Goal: Task Accomplishment & Management: Manage account settings

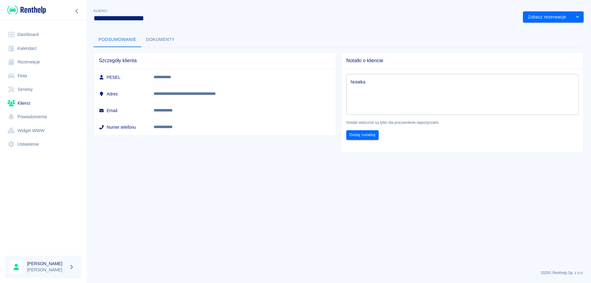
click at [30, 60] on link "Rezerwacje" at bounding box center [43, 62] width 77 height 14
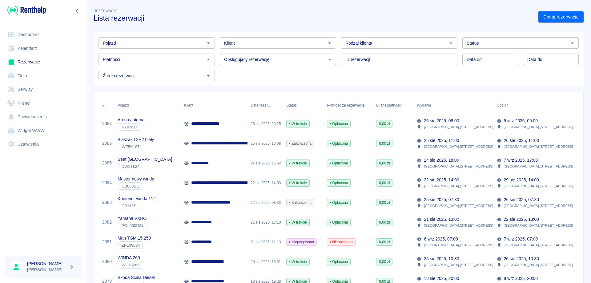
click at [172, 38] on div "Pojazd" at bounding box center [156, 42] width 116 height 11
click at [165, 53] on li "Master nowy winda - CB668SG" at bounding box center [155, 56] width 115 height 10
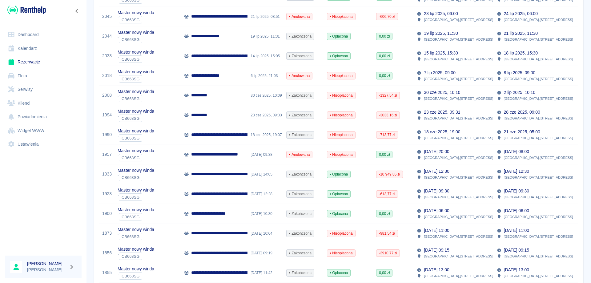
scroll to position [246, 0]
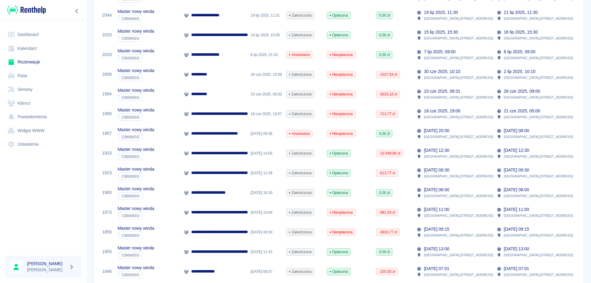
type input "Master nowy winda - CB668SG"
click at [236, 156] on p "**********" at bounding box center [254, 153] width 126 height 6
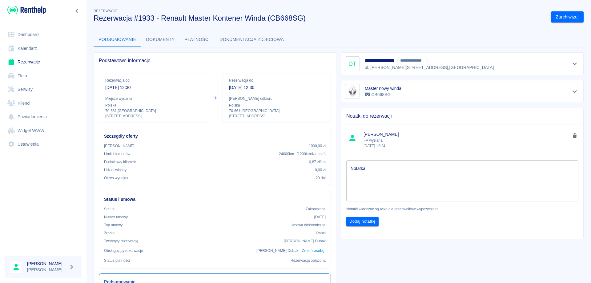
click at [167, 39] on button "Dokumenty" at bounding box center [160, 39] width 38 height 15
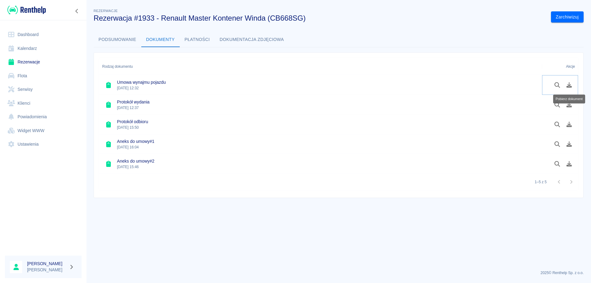
click at [567, 85] on icon "Pobierz dokument" at bounding box center [568, 85] width 7 height 6
click at [33, 60] on link "Rezerwacje" at bounding box center [43, 62] width 77 height 14
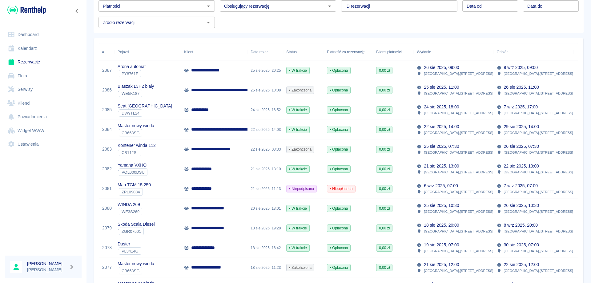
scroll to position [62, 0]
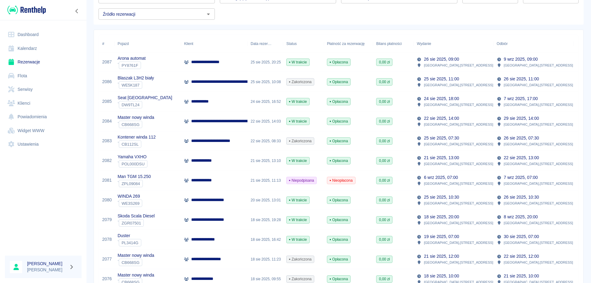
click at [217, 139] on p "**********" at bounding box center [224, 141] width 67 height 6
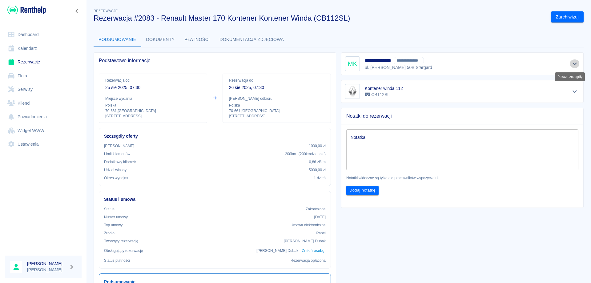
click at [571, 65] on icon "Pokaż szczegóły" at bounding box center [574, 64] width 7 height 6
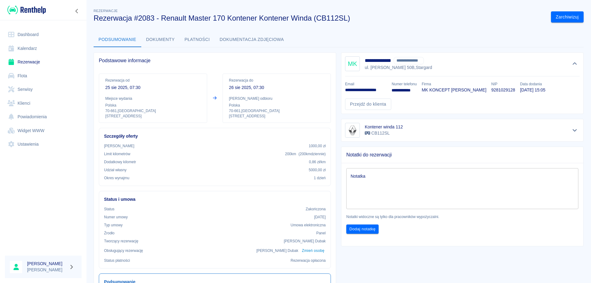
click at [498, 88] on p "9281029128" at bounding box center [503, 90] width 24 height 6
copy p "9281029128"
click at [191, 42] on button "Płatności" at bounding box center [197, 39] width 35 height 15
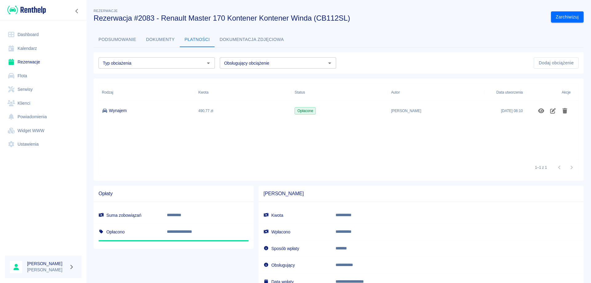
click at [125, 38] on button "Podsumowanie" at bounding box center [118, 39] width 48 height 15
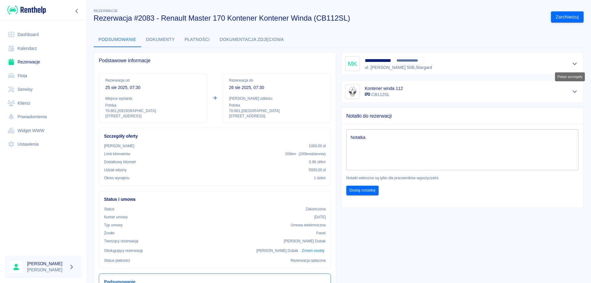
click at [572, 65] on icon "Pokaż szczegóły" at bounding box center [574, 64] width 7 height 6
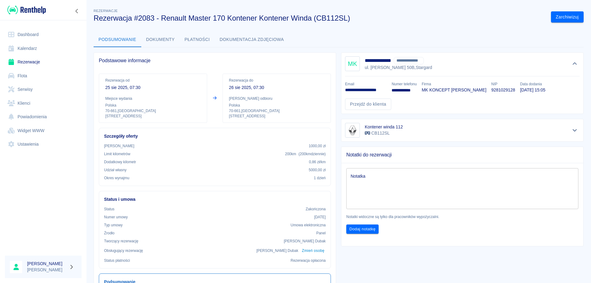
click at [373, 91] on p "**********" at bounding box center [366, 90] width 42 height 6
copy p "**********"
click at [29, 65] on link "Rezerwacje" at bounding box center [43, 62] width 77 height 14
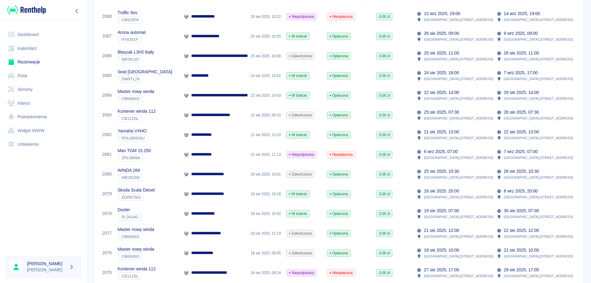
scroll to position [123, 0]
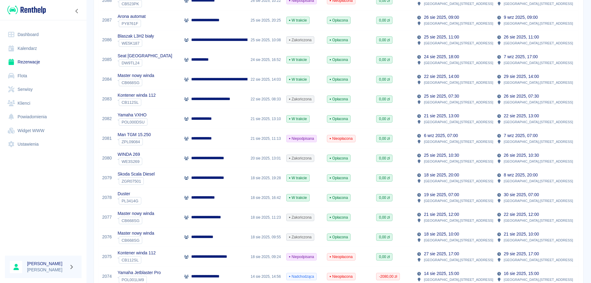
click at [200, 157] on p "**********" at bounding box center [218, 158] width 55 height 6
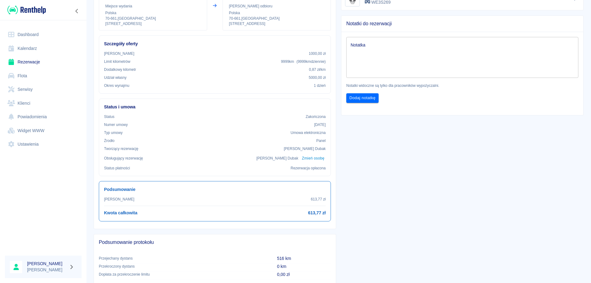
scroll to position [31, 0]
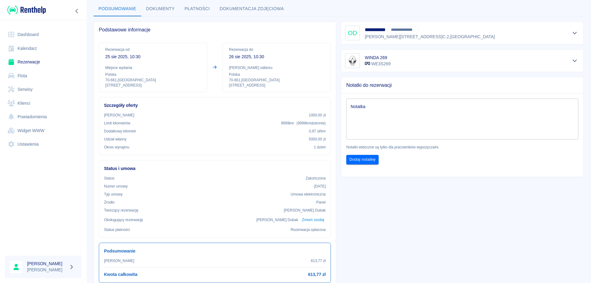
click at [381, 112] on textarea "Notatka" at bounding box center [461, 119] width 223 height 31
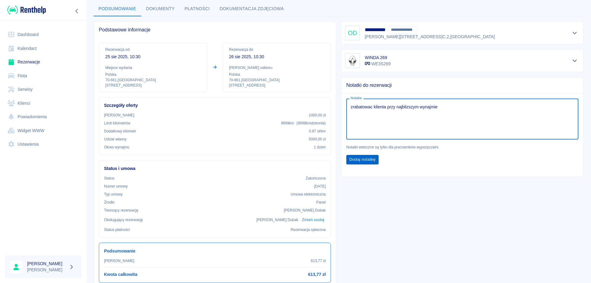
type textarea "zrabatowac klienta przy najblizszym wynajmie"
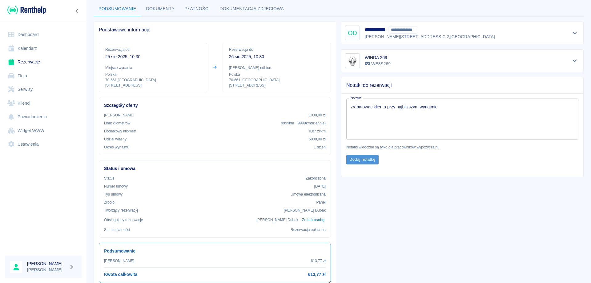
click at [361, 158] on button "Dodaj notatkę" at bounding box center [362, 160] width 32 height 10
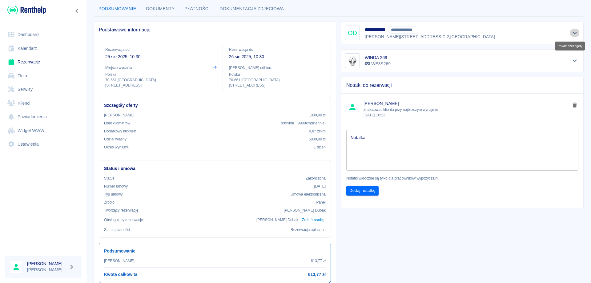
click at [571, 32] on icon "Pokaż szczegóły" at bounding box center [574, 33] width 7 height 6
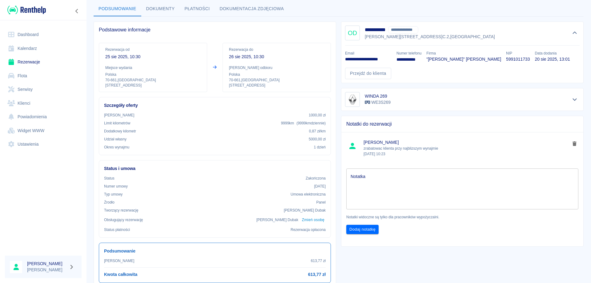
click at [506, 60] on p "5991011733" at bounding box center [518, 59] width 24 height 6
copy p "5991011733"
click at [201, 5] on button "Płatności" at bounding box center [197, 9] width 35 height 15
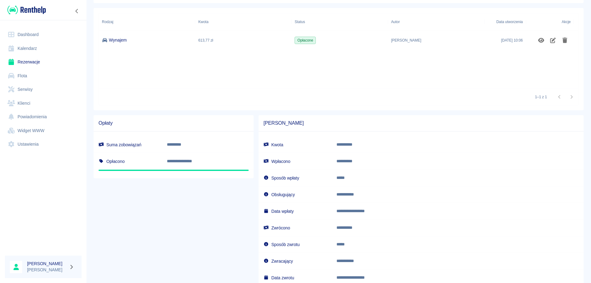
scroll to position [113, 0]
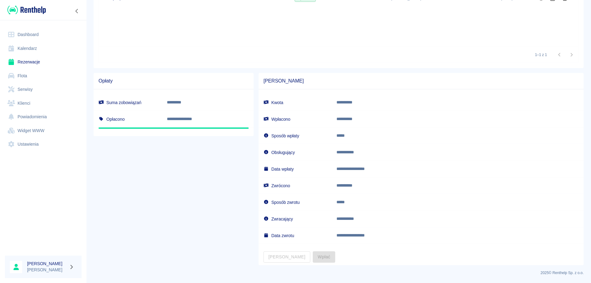
click at [42, 58] on link "Rezerwacje" at bounding box center [43, 62] width 77 height 14
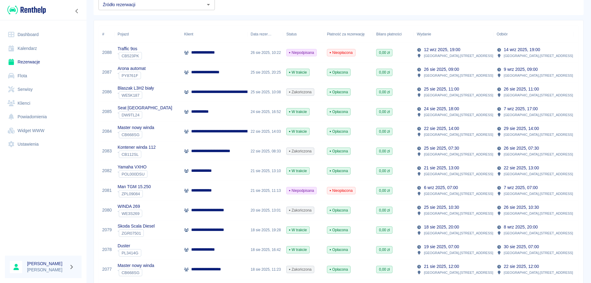
scroll to position [62, 0]
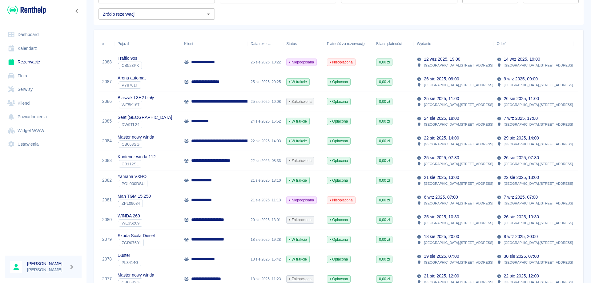
click at [247, 104] on p "**********" at bounding box center [259, 101] width 136 height 6
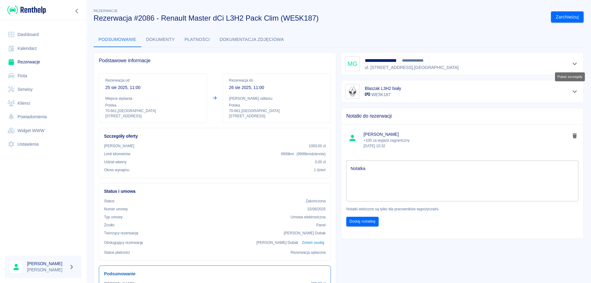
click at [571, 66] on icon "Pokaż szczegóły" at bounding box center [574, 64] width 7 height 6
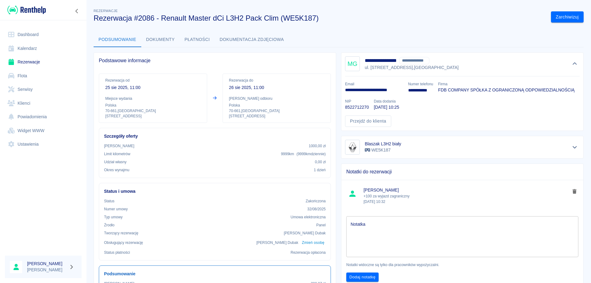
click at [369, 108] on p "8522712270" at bounding box center [357, 107] width 24 height 6
copy p "8522712270"
click at [360, 90] on p "**********" at bounding box center [374, 90] width 58 height 6
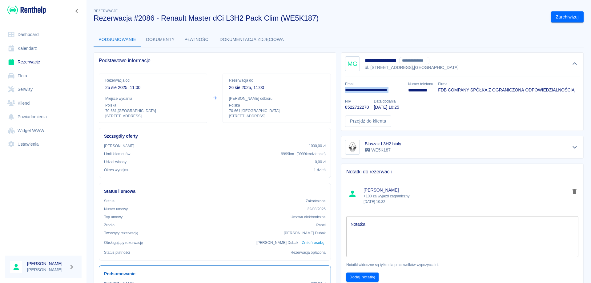
click at [360, 90] on p "**********" at bounding box center [374, 90] width 58 height 6
copy p "**********"
click at [189, 37] on button "Płatności" at bounding box center [197, 39] width 35 height 15
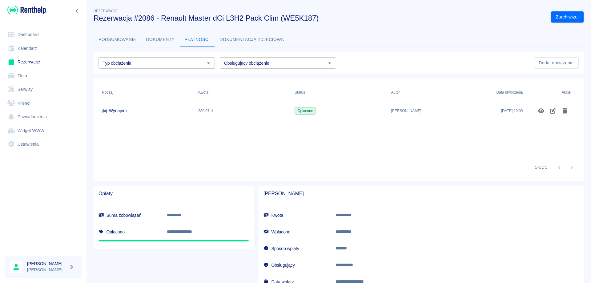
click at [20, 34] on link "Dashboard" at bounding box center [43, 35] width 77 height 14
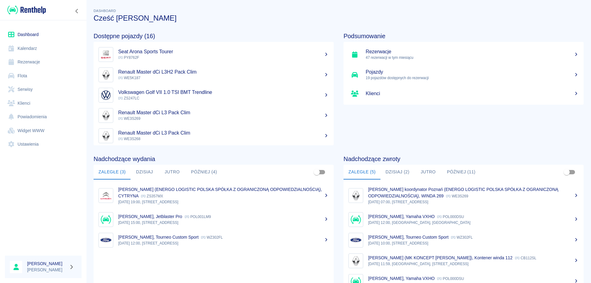
scroll to position [38, 0]
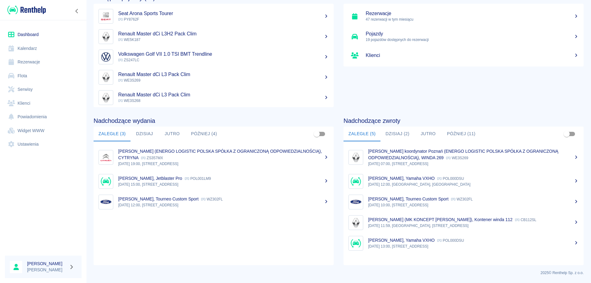
click at [389, 132] on button "Dzisiaj (2)" at bounding box center [397, 133] width 34 height 15
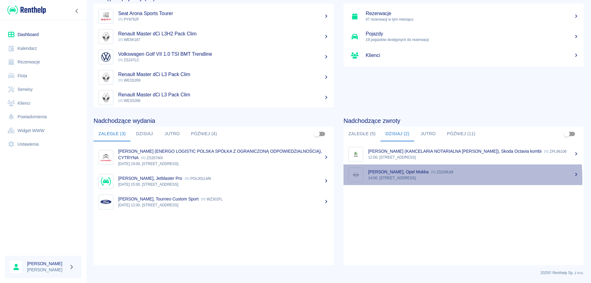
click at [397, 179] on p "14:00, [STREET_ADDRESS]" at bounding box center [473, 178] width 210 height 6
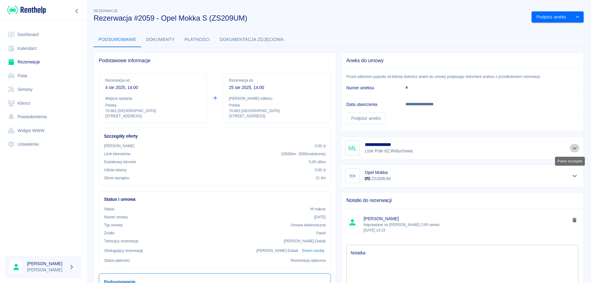
click at [571, 147] on icon "Pokaż szczegóły" at bounding box center [574, 148] width 7 height 6
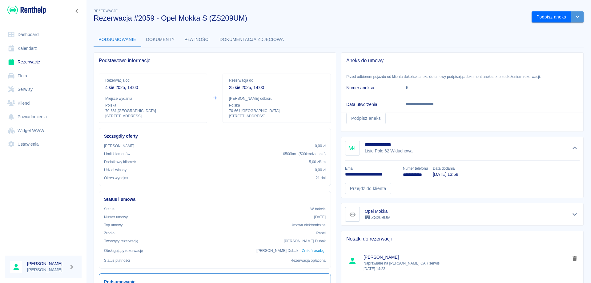
click at [576, 17] on icon "drop-down" at bounding box center [577, 17] width 3 height 2
click at [548, 28] on li "Przedłuż rezerwację" at bounding box center [552, 30] width 48 height 10
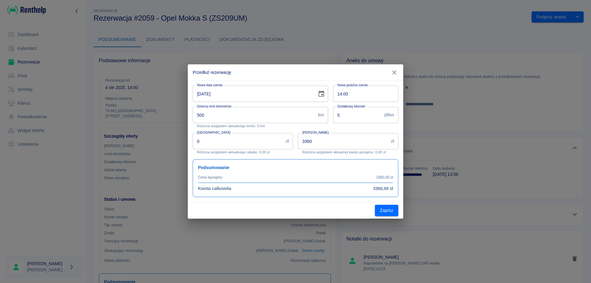
click at [323, 93] on icon "Choose date, selected date is 25 sie 2025" at bounding box center [320, 93] width 7 height 7
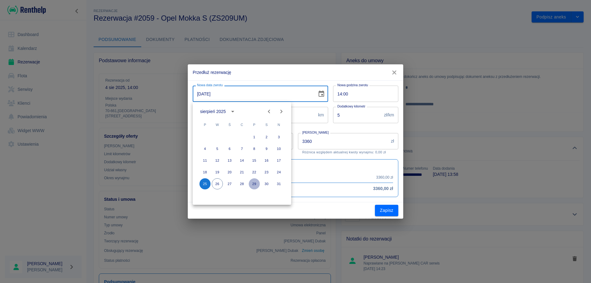
click at [254, 183] on button "29" at bounding box center [254, 183] width 11 height 11
type input "[DATE]"
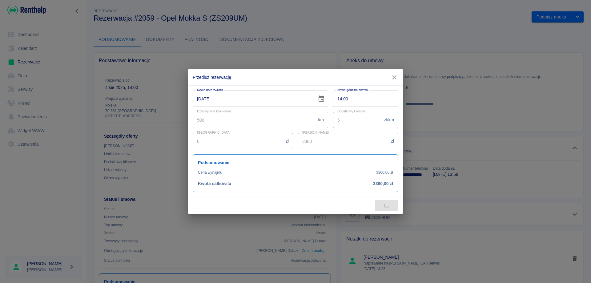
type input "4000"
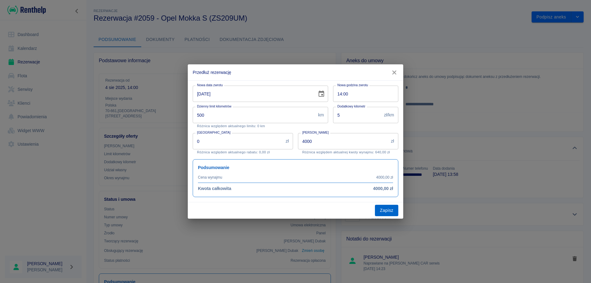
click at [386, 212] on button "Zapisz" at bounding box center [386, 210] width 23 height 11
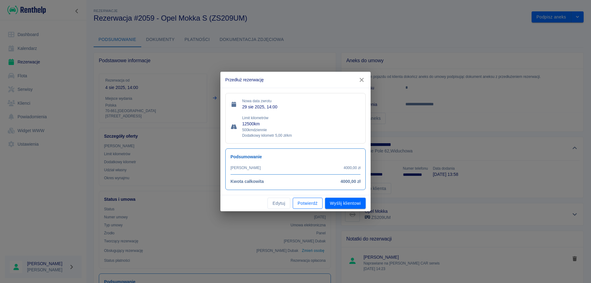
click at [317, 203] on button "Potwierdź" at bounding box center [308, 202] width 30 height 11
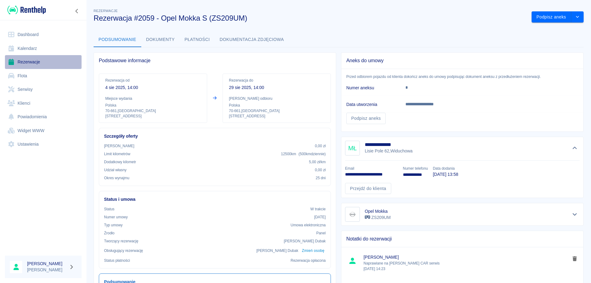
click at [32, 58] on link "Rezerwacje" at bounding box center [43, 62] width 77 height 14
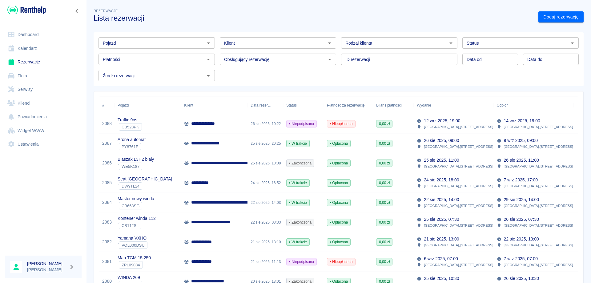
scroll to position [31, 0]
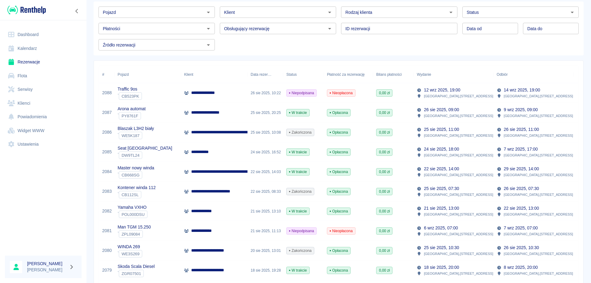
click at [207, 154] on p "**********" at bounding box center [203, 152] width 24 height 6
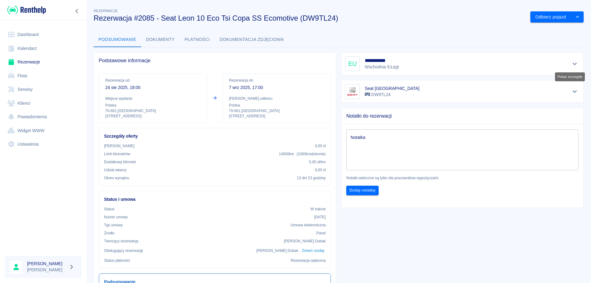
click at [572, 63] on icon "Pokaż szczegóły" at bounding box center [574, 64] width 4 height 2
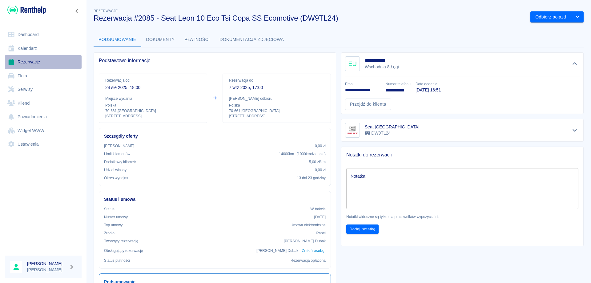
click at [26, 61] on link "Rezerwacje" at bounding box center [43, 62] width 77 height 14
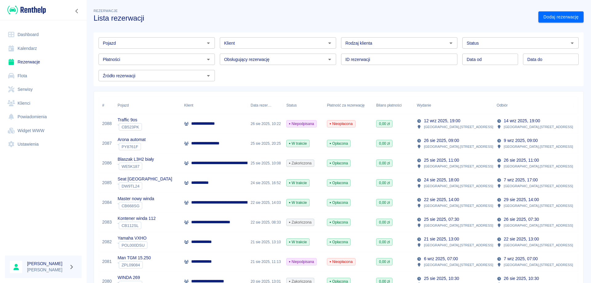
click at [214, 145] on p "**********" at bounding box center [210, 143] width 39 height 6
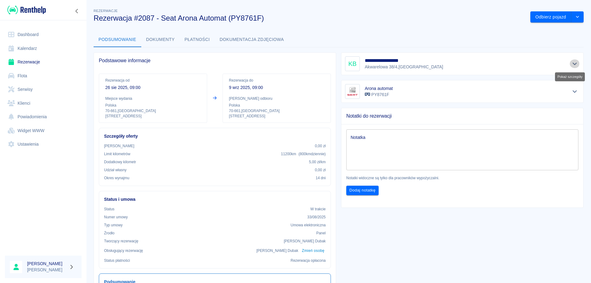
click at [571, 65] on icon "Pokaż szczegóły" at bounding box center [574, 64] width 7 height 6
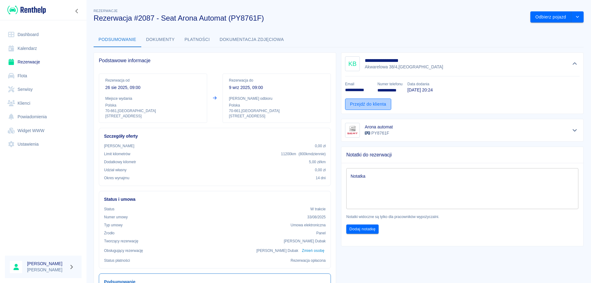
click at [369, 104] on link "Przejdź do klienta" at bounding box center [368, 103] width 46 height 11
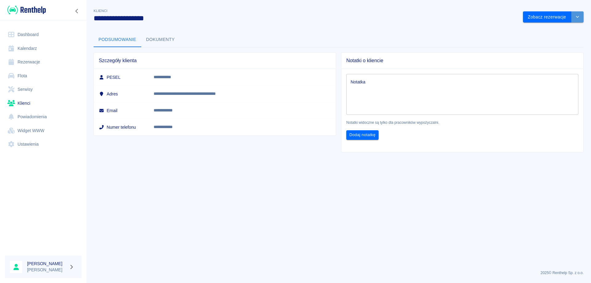
click at [582, 16] on button "drop-down" at bounding box center [577, 16] width 12 height 11
click at [553, 29] on li "Edytuj klienta" at bounding box center [552, 30] width 55 height 10
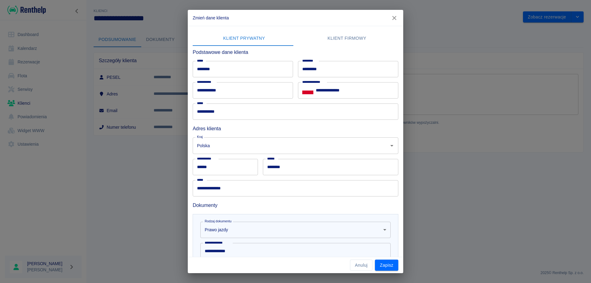
click at [220, 90] on input "**********" at bounding box center [243, 90] width 100 height 16
type input "**********"
click at [383, 262] on button "Zapisz" at bounding box center [386, 264] width 23 height 11
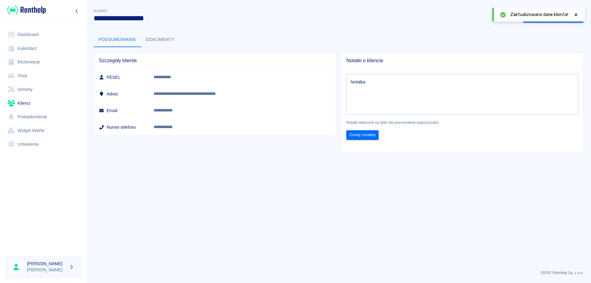
click at [166, 43] on button "Dokumenty" at bounding box center [160, 39] width 38 height 15
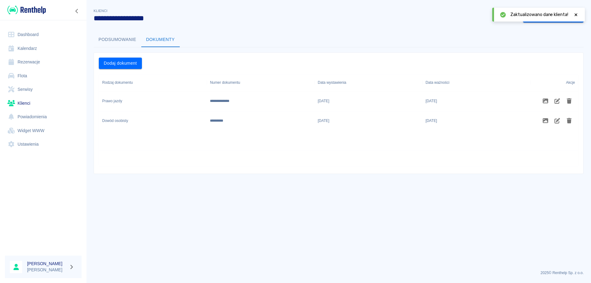
click at [29, 62] on link "Rezerwacje" at bounding box center [43, 62] width 77 height 14
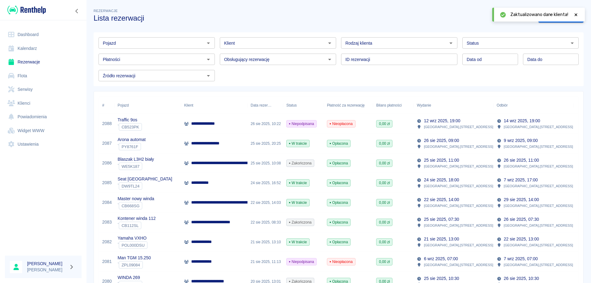
click at [214, 142] on p "**********" at bounding box center [210, 143] width 39 height 6
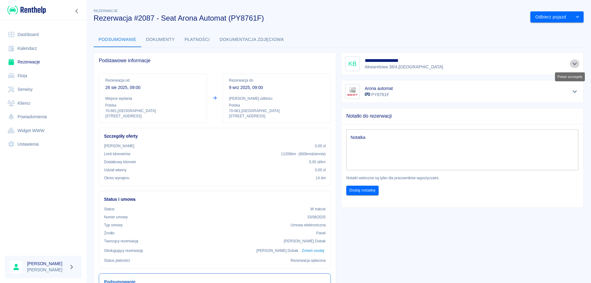
click at [572, 64] on icon "Pokaż szczegóły" at bounding box center [574, 64] width 4 height 2
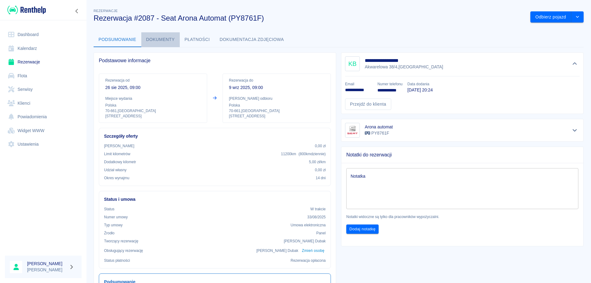
click at [156, 39] on button "Dokumenty" at bounding box center [160, 39] width 38 height 15
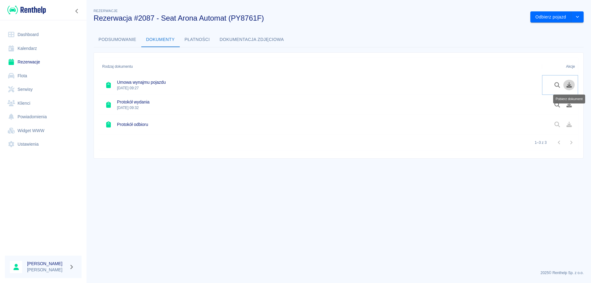
click at [570, 89] on button "Pobierz dokument" at bounding box center [569, 85] width 12 height 10
click at [570, 105] on icon "Pobierz dokument" at bounding box center [569, 105] width 6 height 6
click at [117, 40] on button "Podsumowanie" at bounding box center [118, 39] width 48 height 15
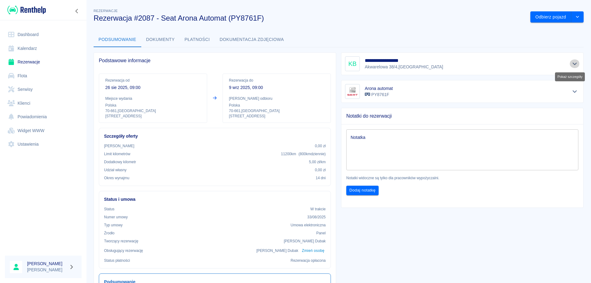
click at [571, 66] on icon "Pokaż szczegóły" at bounding box center [574, 64] width 7 height 6
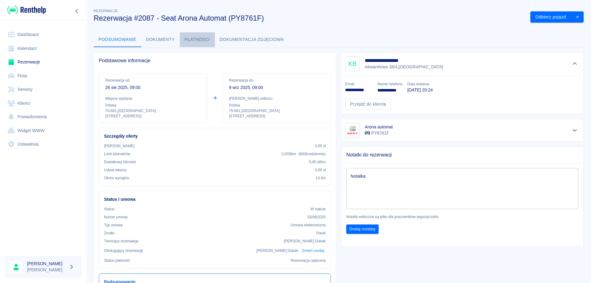
click at [195, 41] on button "Płatności" at bounding box center [197, 39] width 35 height 15
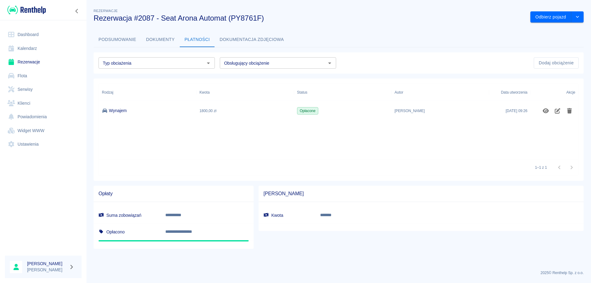
click at [114, 41] on button "Podsumowanie" at bounding box center [118, 39] width 48 height 15
